Goal: Contribute content: Contribute content

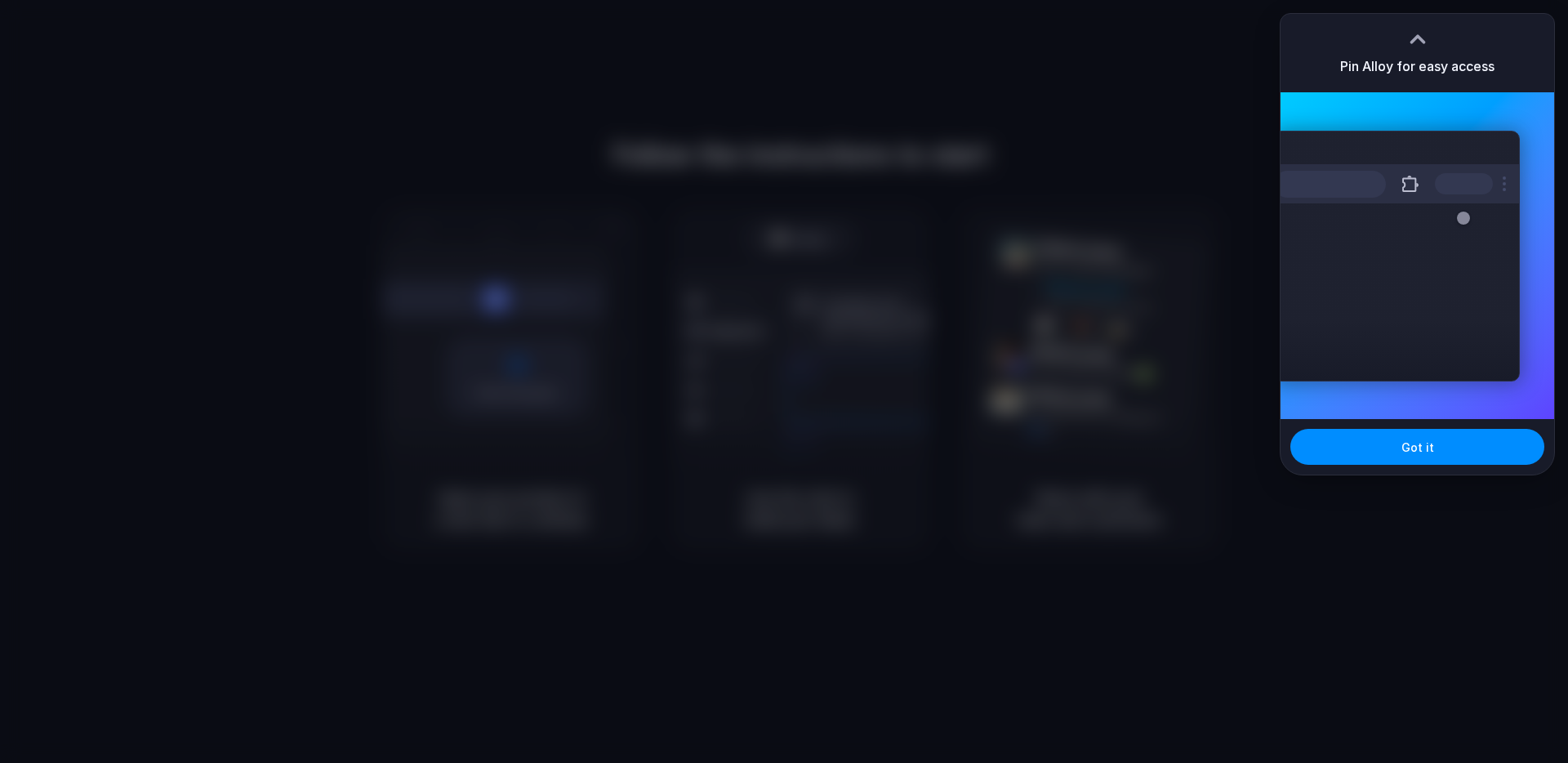
click at [1420, 34] on div at bounding box center [1417, 39] width 24 height 24
click at [1429, 112] on div "Extensions Alloy · AI Prototyping for..." at bounding box center [1417, 255] width 274 height 327
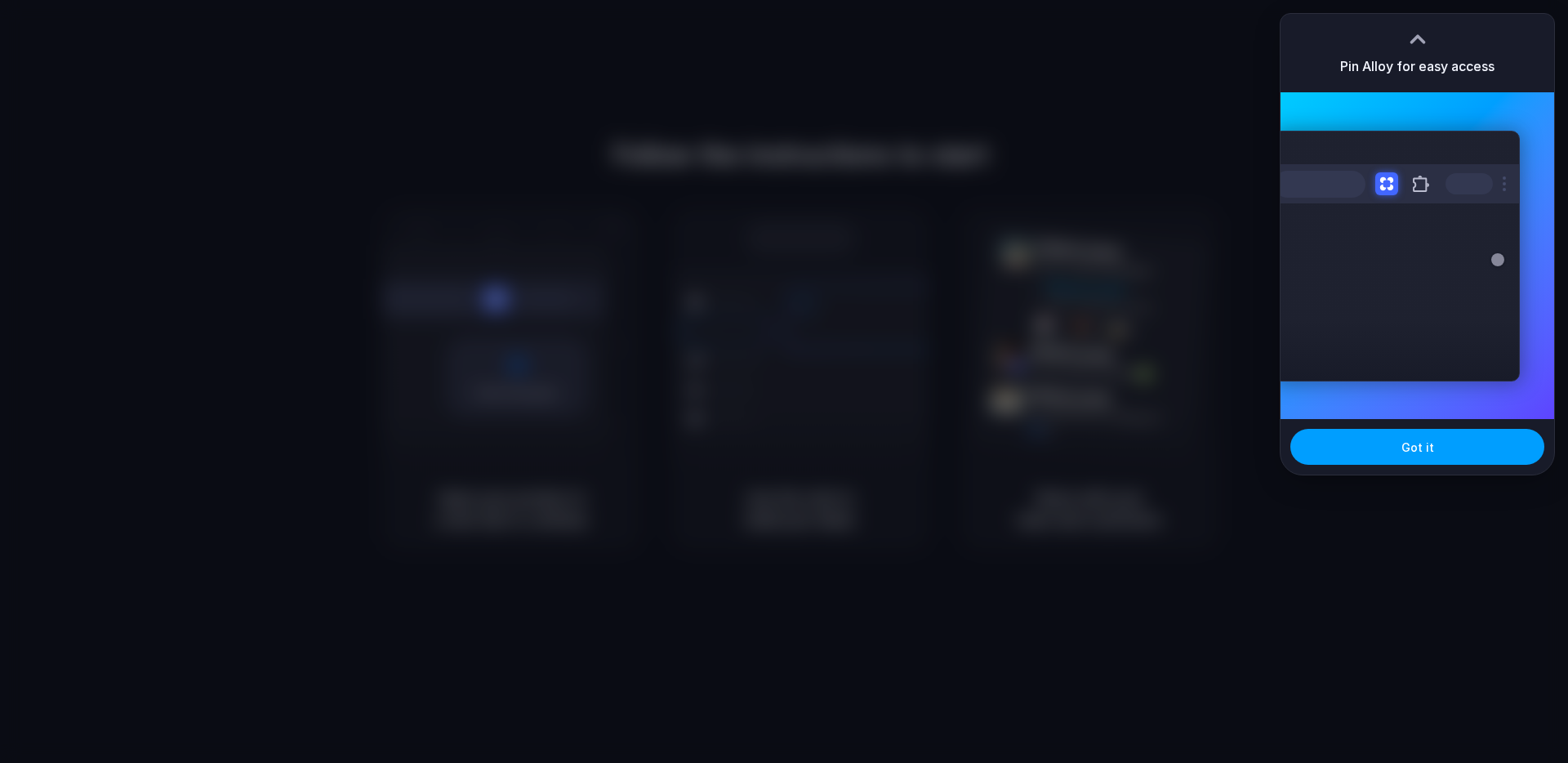
click at [1462, 454] on button "Got it" at bounding box center [1417, 447] width 254 height 36
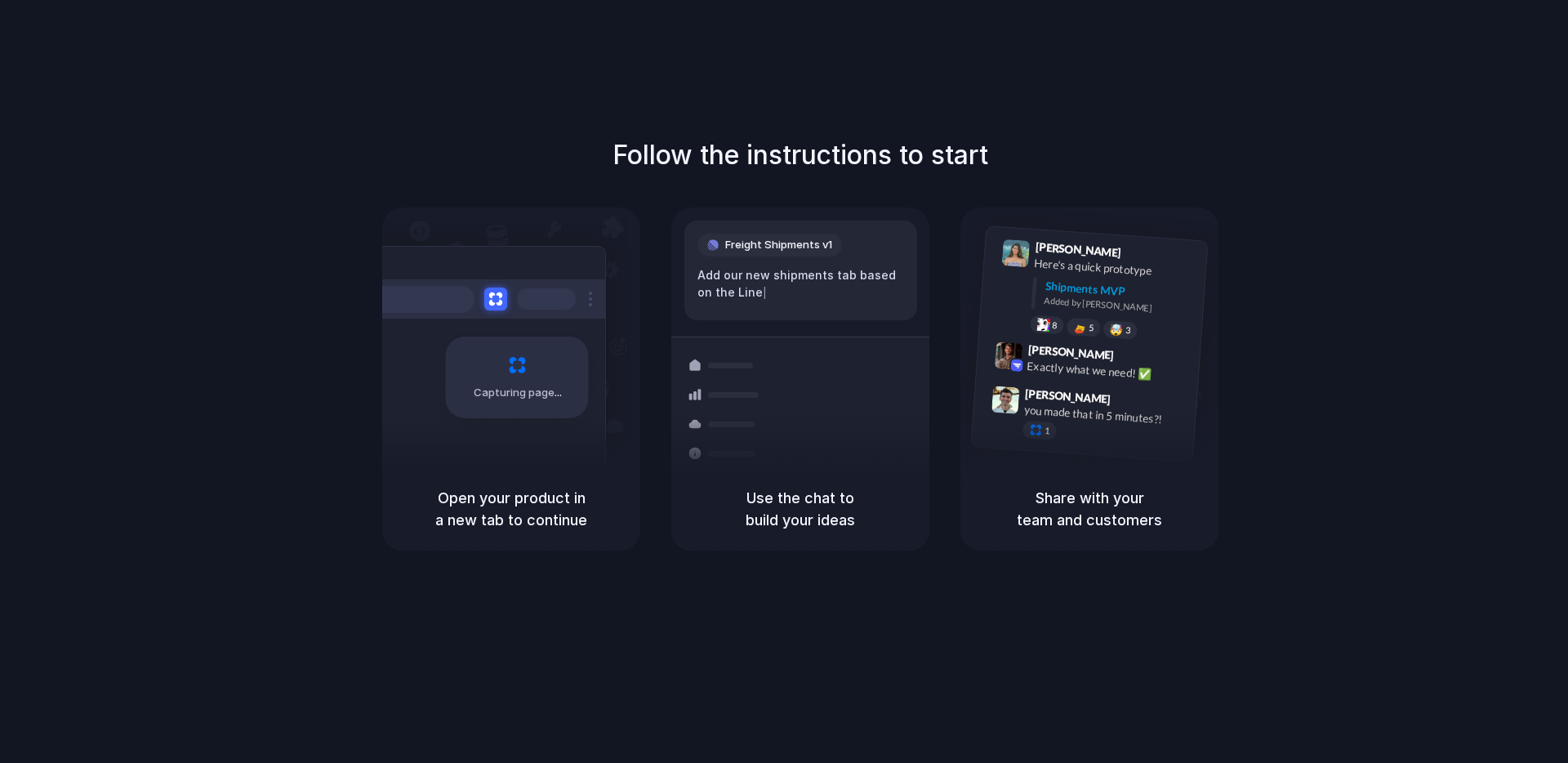
click at [784, 381] on div at bounding box center [784, 381] width 0 height 0
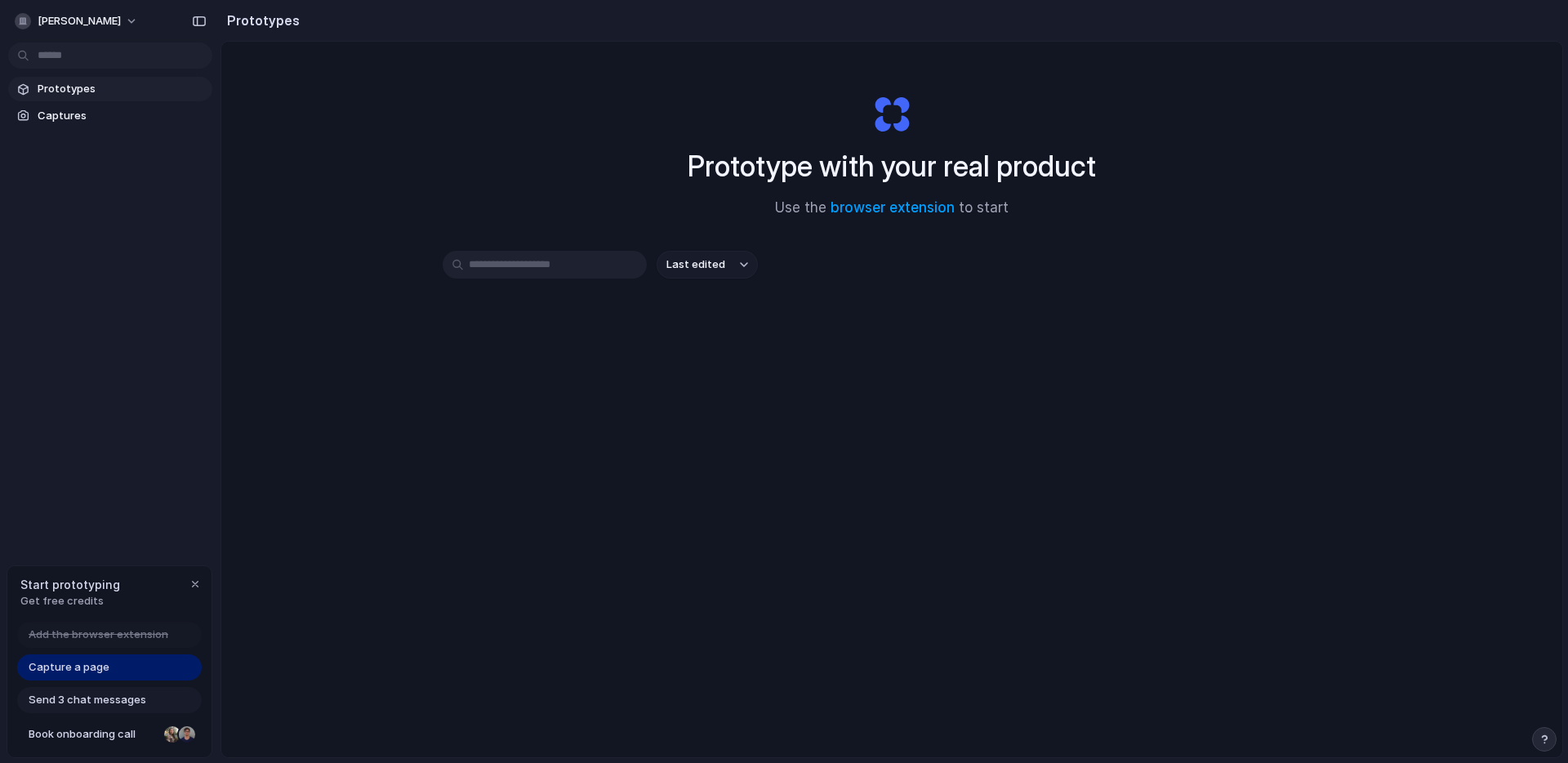
click at [93, 669] on span "Capture a page" at bounding box center [69, 666] width 81 height 16
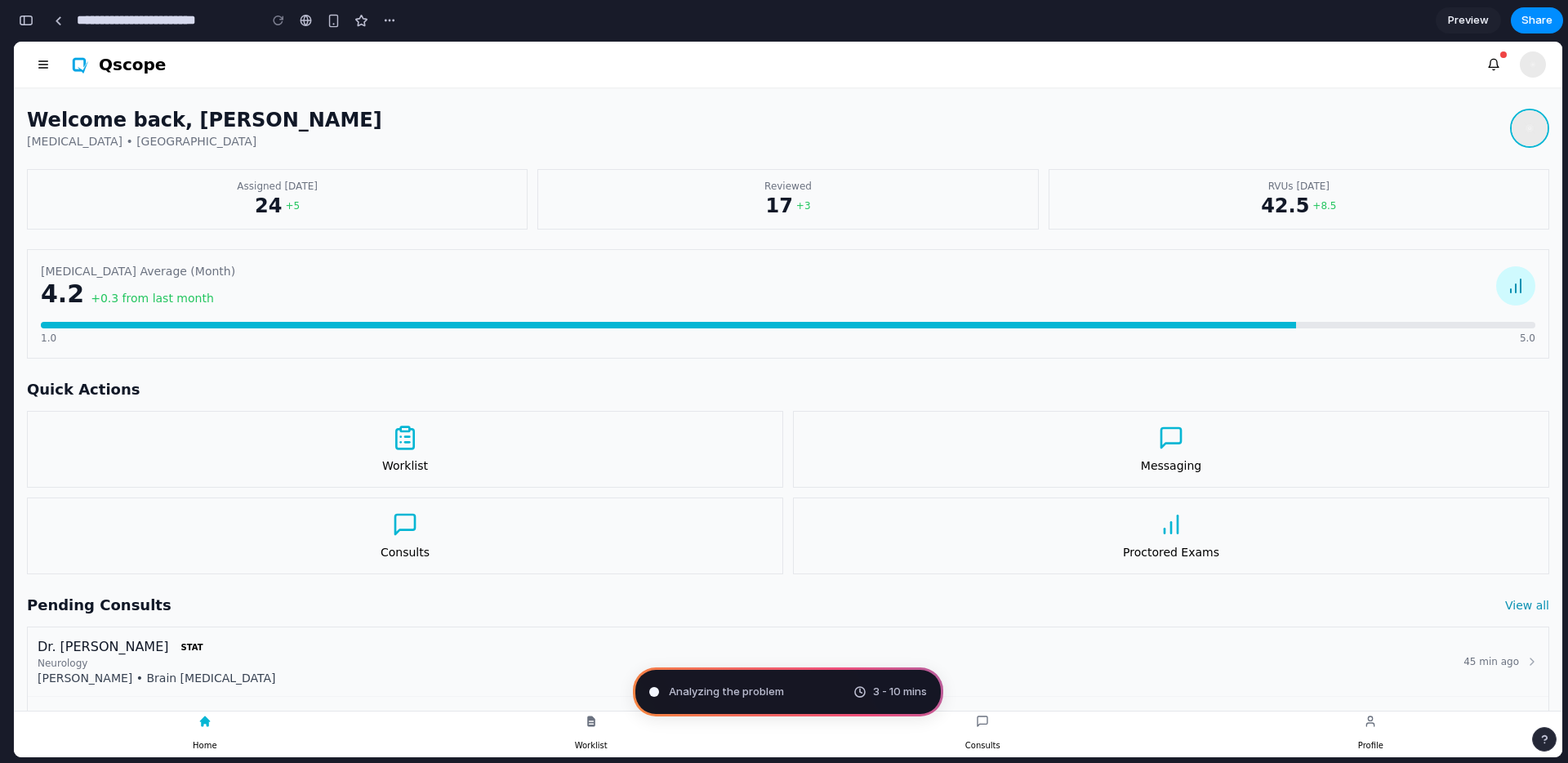
type input "**********"
